Goal: Find contact information: Find contact information

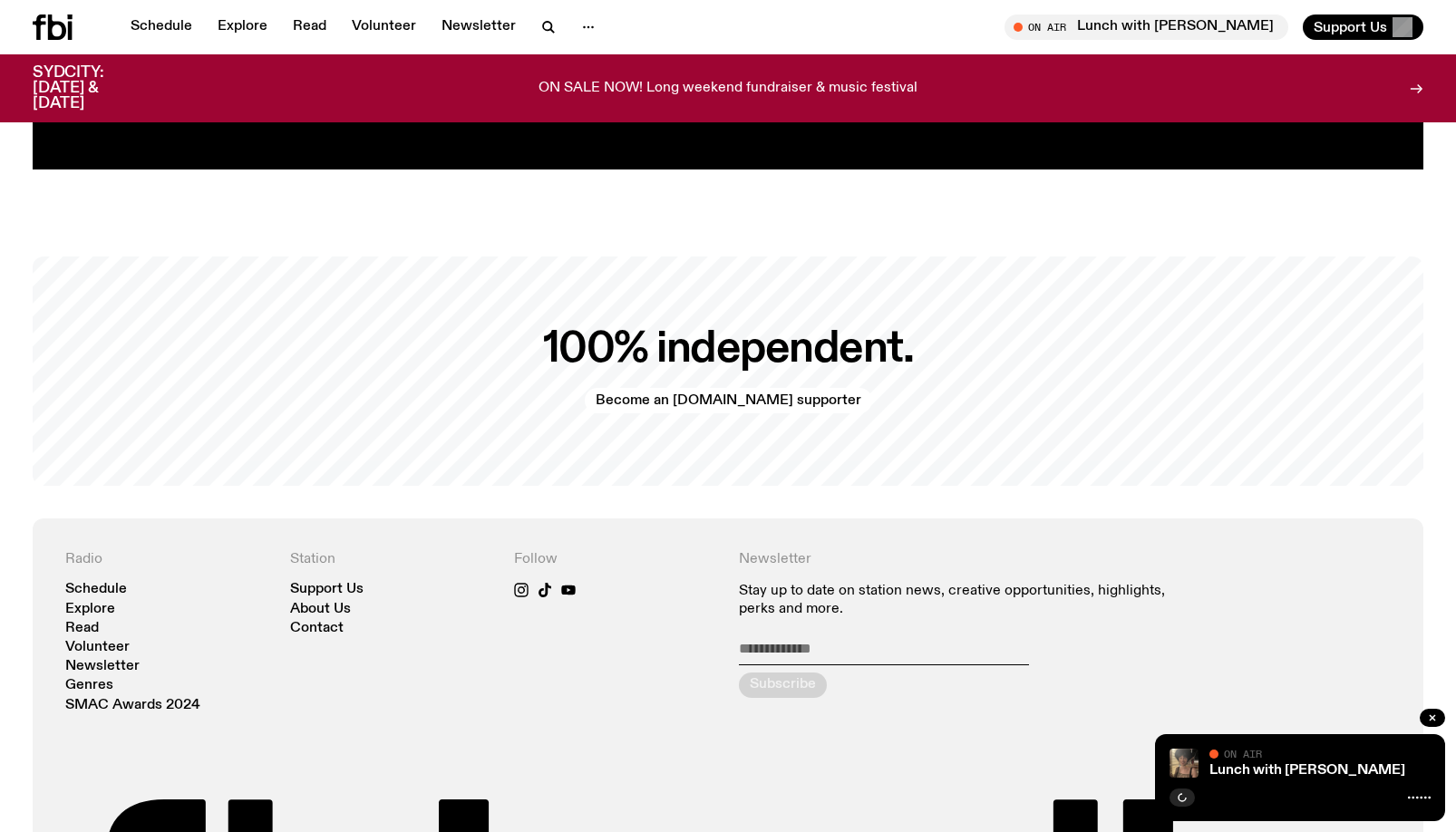
scroll to position [4037, 0]
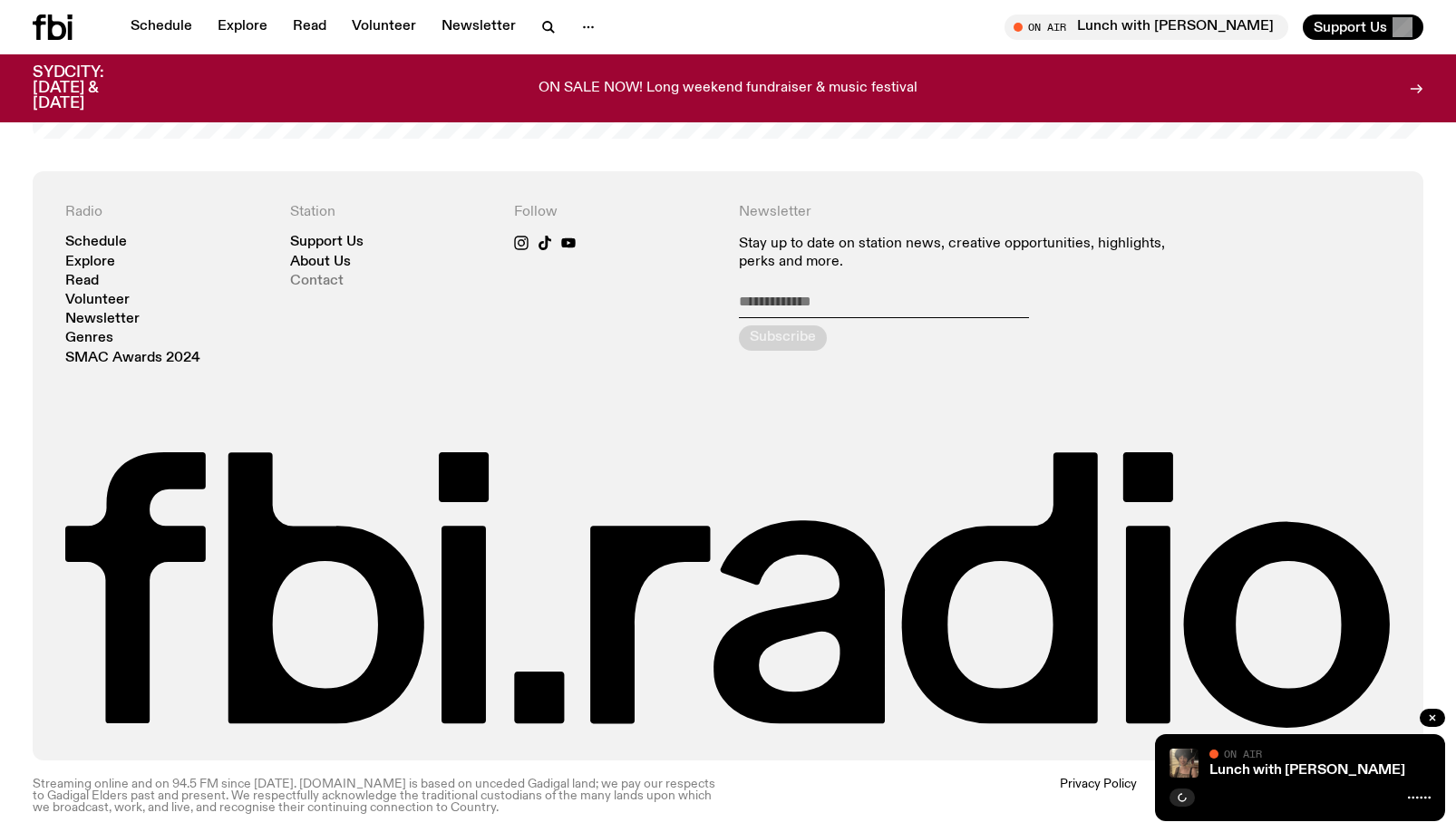
click at [318, 274] on link "Contact" at bounding box center [316, 281] width 54 height 14
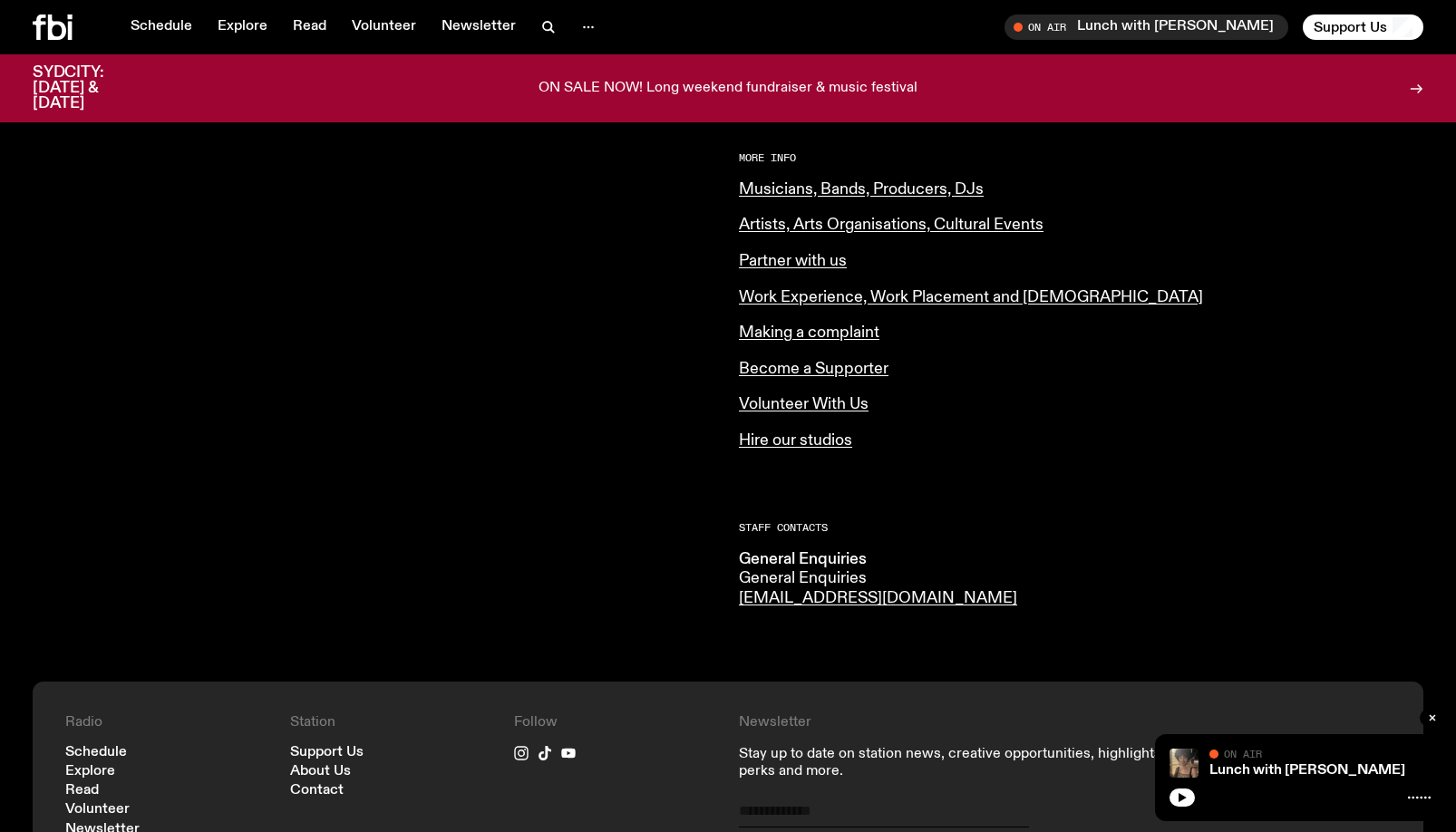
scroll to position [706, 0]
click at [791, 273] on div "More Info Musicians, Bands, Producers, DJs Artists, Arts Organisations, Cultura…" at bounding box center [1080, 303] width 685 height 297
click at [797, 265] on link "Partner with us" at bounding box center [792, 262] width 108 height 16
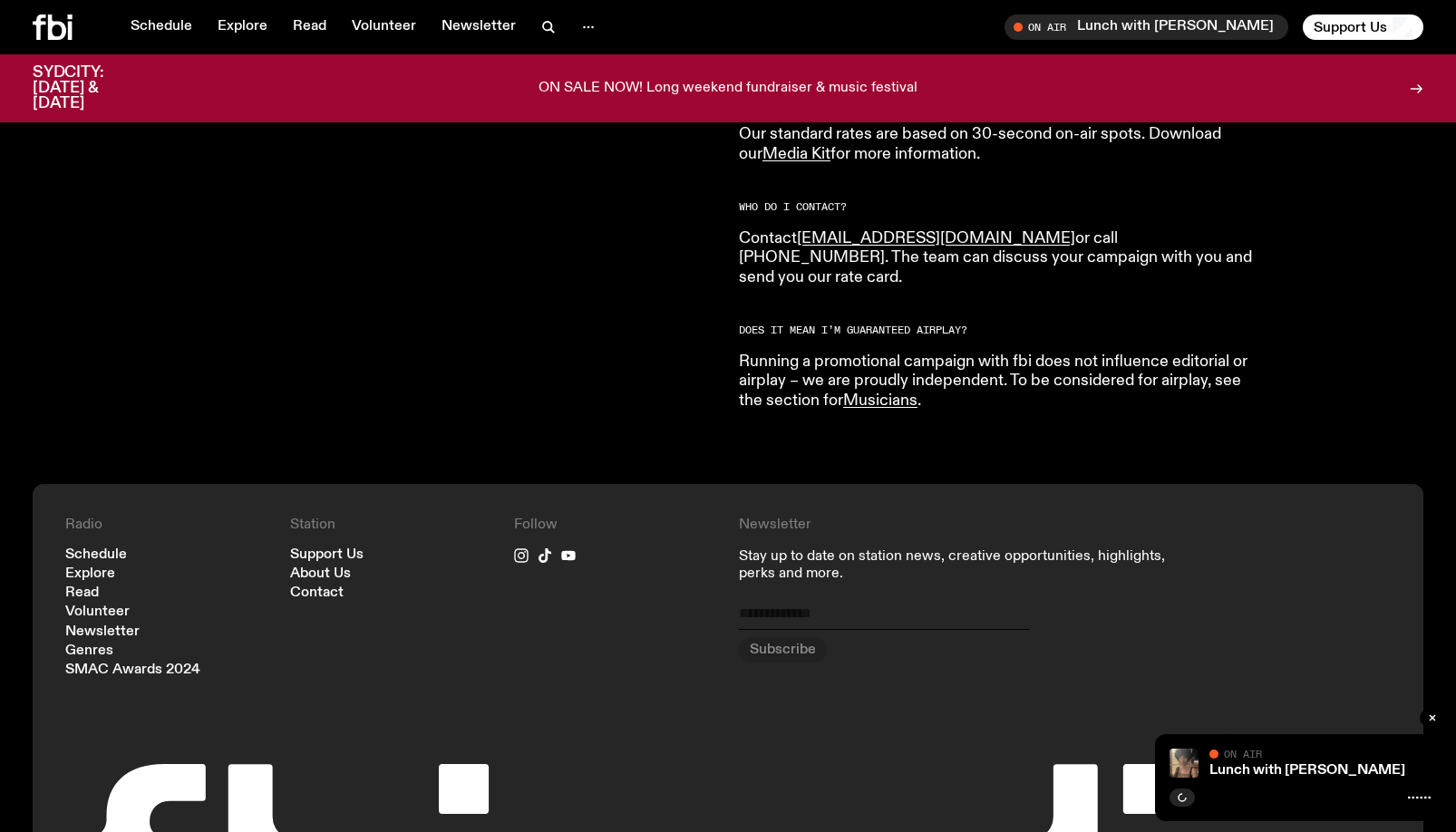
scroll to position [981, 0]
